Goal: Transaction & Acquisition: Register for event/course

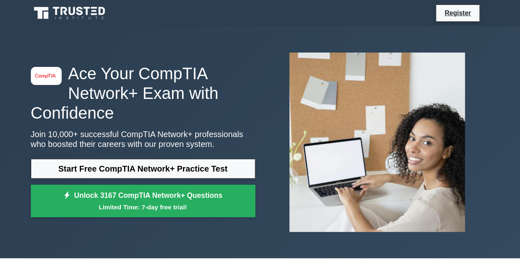
click at [208, 97] on h1 "Ace Your CompTIA Network+ Exam with Confidence" at bounding box center [143, 93] width 224 height 59
click at [451, 14] on link "Register" at bounding box center [457, 13] width 36 height 10
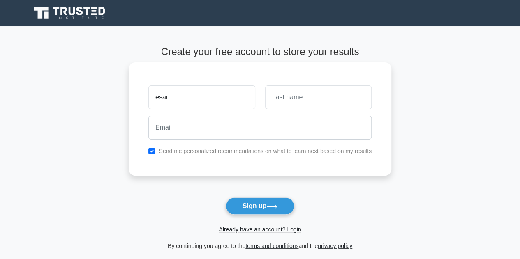
type input "esau"
type input "kizito"
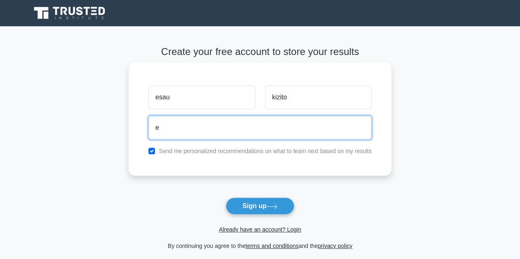
type input "ethenieesau@gmail.com"
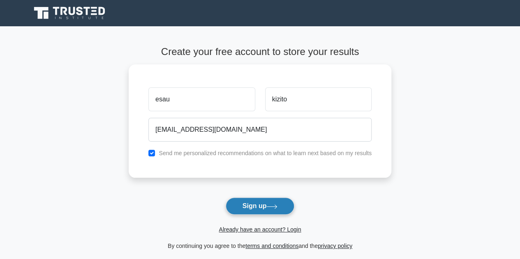
click at [247, 204] on button "Sign up" at bounding box center [260, 206] width 69 height 17
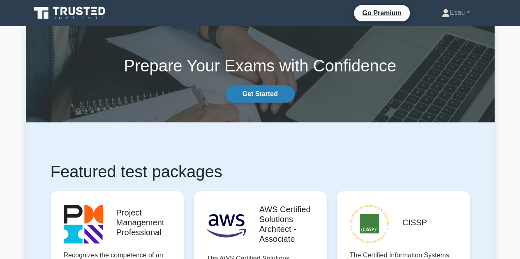
click at [243, 94] on link "Get Started" at bounding box center [259, 93] width 69 height 17
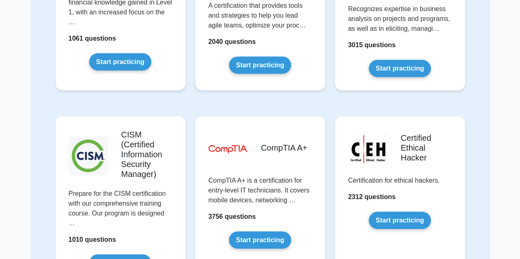
scroll to position [1110, 0]
